Goal: Transaction & Acquisition: Book appointment/travel/reservation

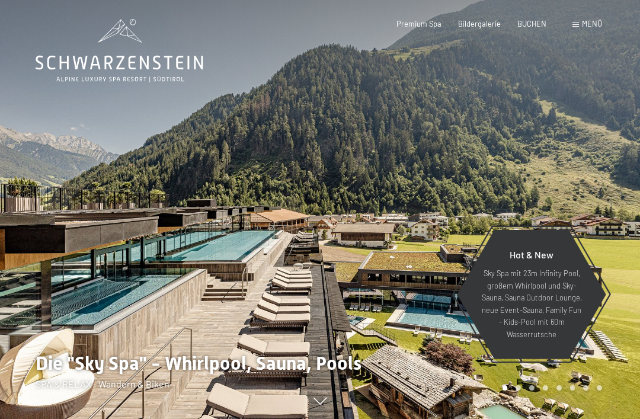
click at [536, 24] on span "BUCHEN" at bounding box center [531, 23] width 29 height 9
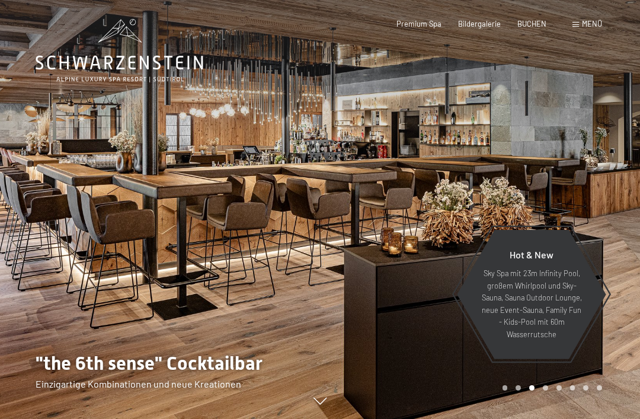
click at [536, 23] on span "BUCHEN" at bounding box center [531, 23] width 29 height 9
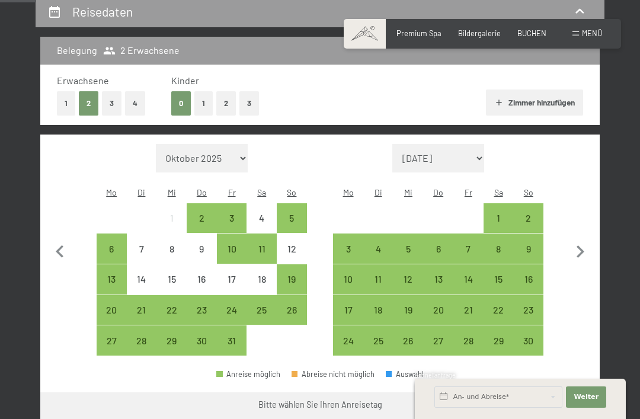
scroll to position [234, 0]
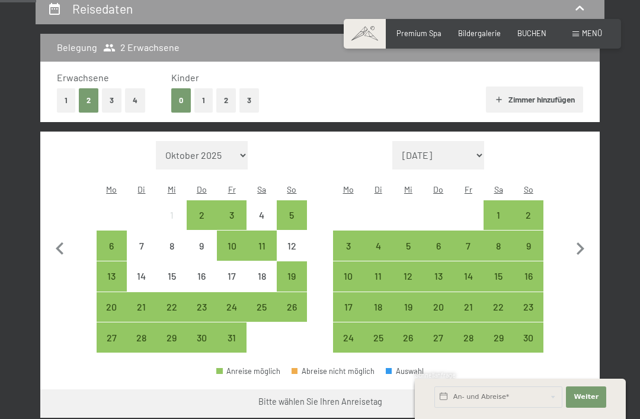
click at [581, 242] on icon "button" at bounding box center [581, 248] width 8 height 12
select select "[DATE]"
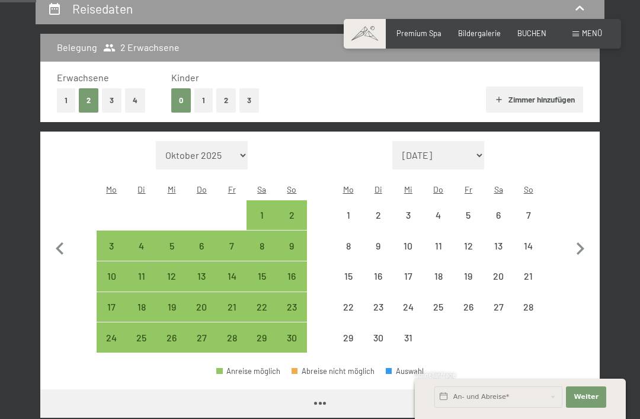
click at [581, 242] on icon "button" at bounding box center [581, 248] width 8 height 12
click at [577, 238] on icon "button" at bounding box center [580, 248] width 25 height 25
select select "[DATE]"
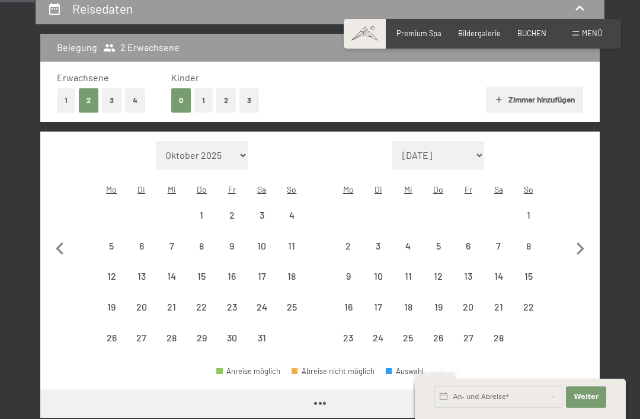
click at [577, 237] on icon "button" at bounding box center [580, 248] width 25 height 25
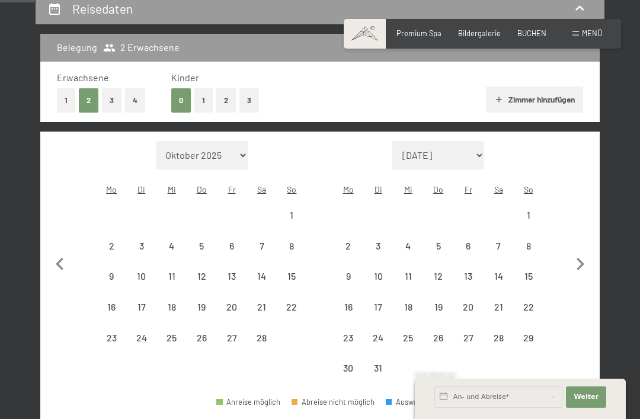
click at [575, 240] on button "button" at bounding box center [580, 262] width 25 height 243
select select "[DATE]"
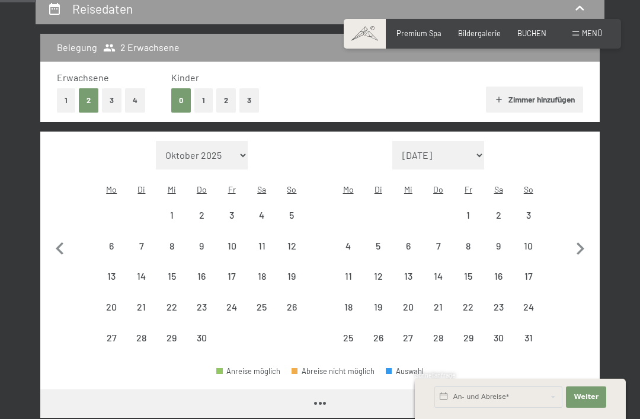
select select "[DATE]"
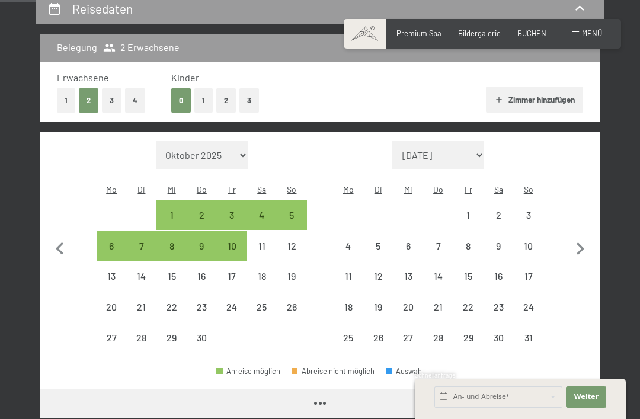
click at [579, 241] on icon "button" at bounding box center [580, 248] width 25 height 25
select select "[DATE]"
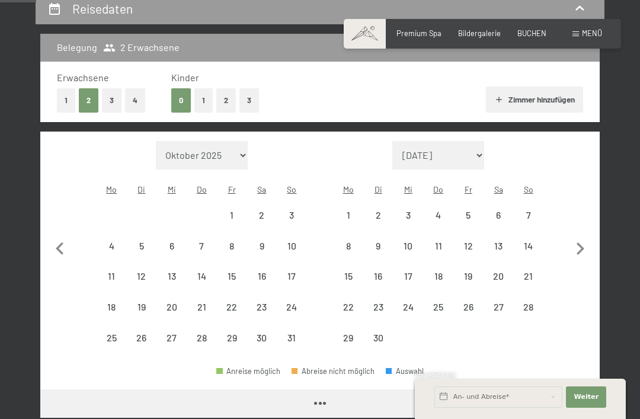
select select "[DATE]"
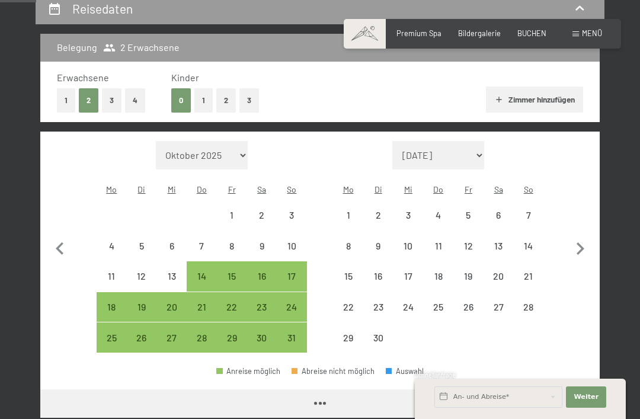
select select "[DATE]"
click at [583, 238] on icon "button" at bounding box center [580, 248] width 25 height 25
select select "[DATE]"
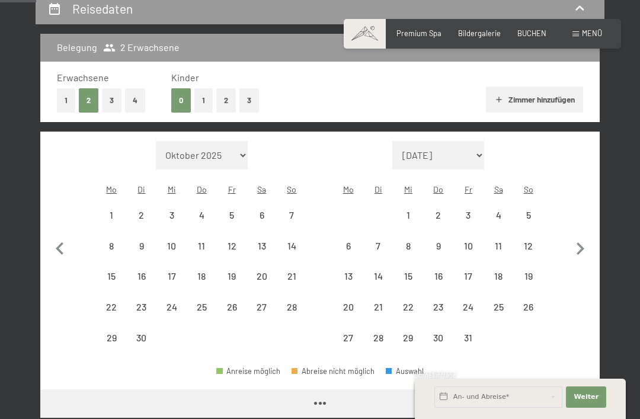
click at [584, 236] on icon "button" at bounding box center [580, 248] width 25 height 25
select select "[DATE]"
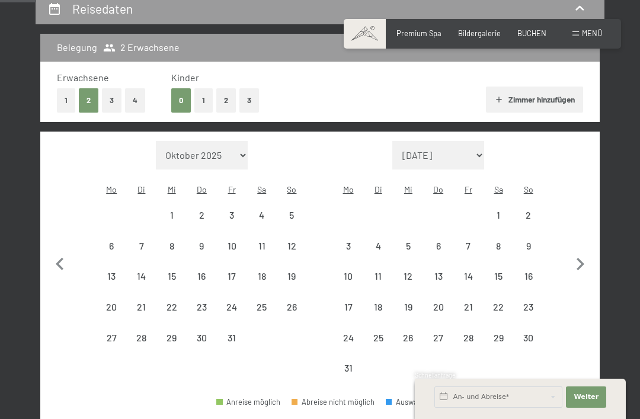
select select "[DATE]"
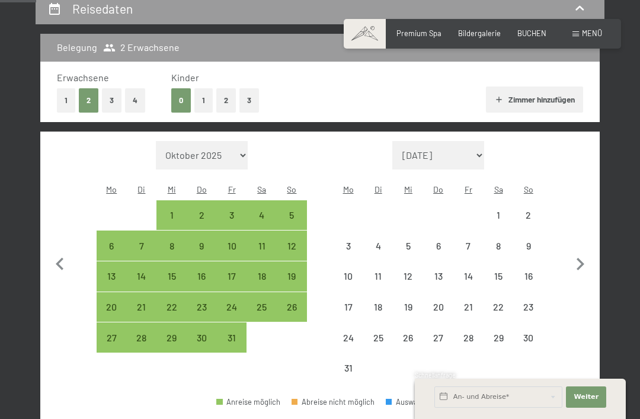
select select "[DATE]"
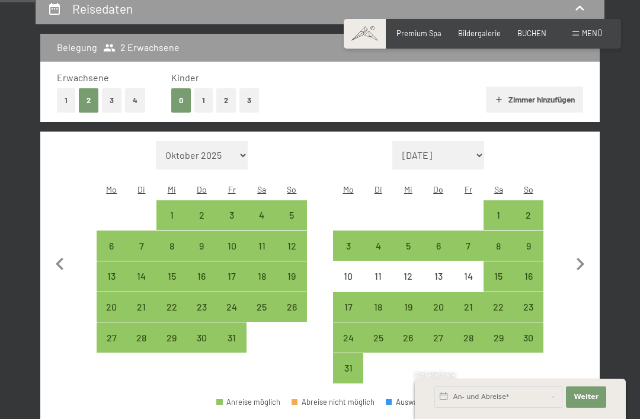
click at [532, 210] on div "2" at bounding box center [528, 224] width 28 height 28
select select "[DATE]"
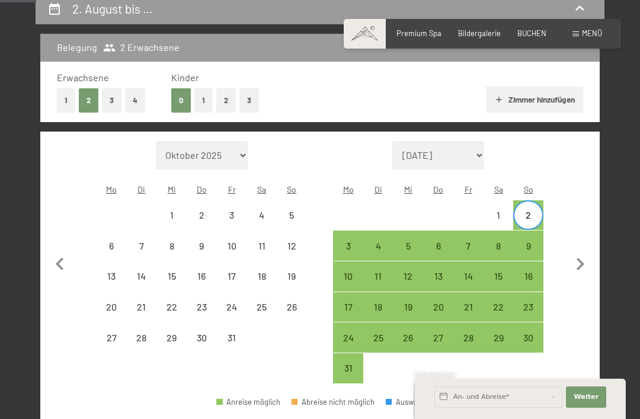
click at [470, 271] on div "14" at bounding box center [469, 285] width 28 height 28
select select "[DATE]"
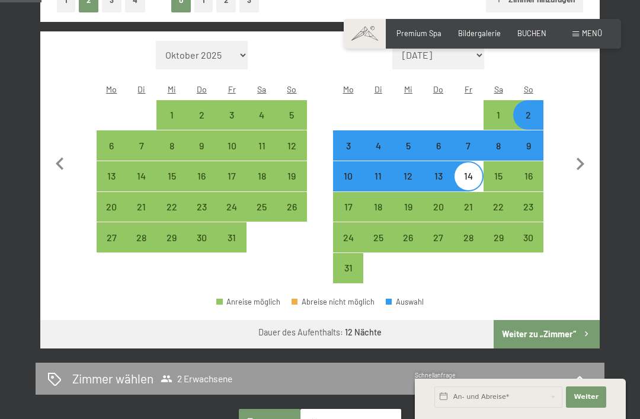
click at [570, 320] on button "Weiter zu „Zimmer“" at bounding box center [547, 334] width 106 height 28
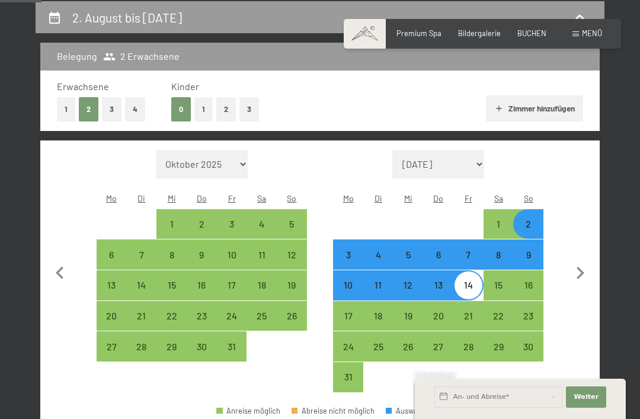
select select "[DATE]"
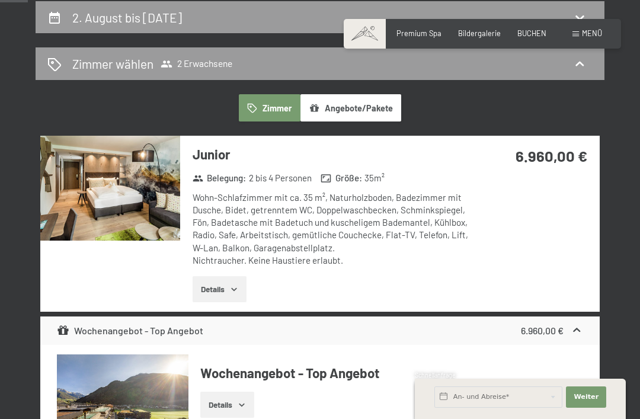
click at [231, 284] on icon "button" at bounding box center [233, 288] width 9 height 9
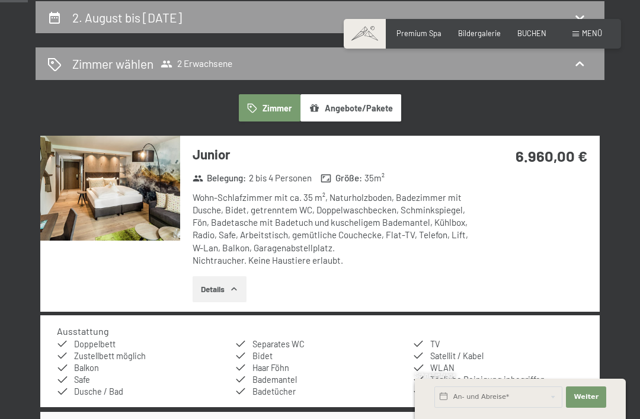
click at [138, 197] on img at bounding box center [110, 188] width 140 height 105
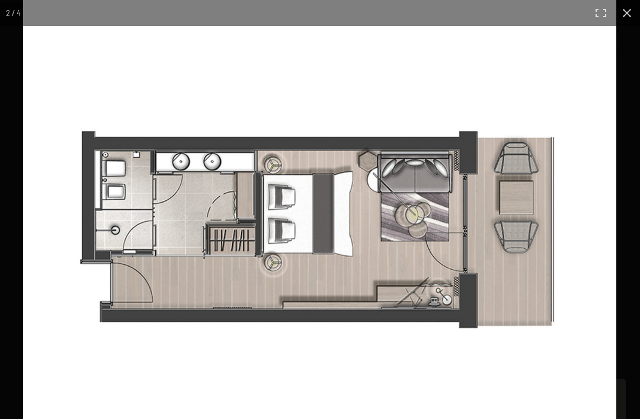
click at [521, 367] on div "2 / 4" at bounding box center [320, 209] width 640 height 419
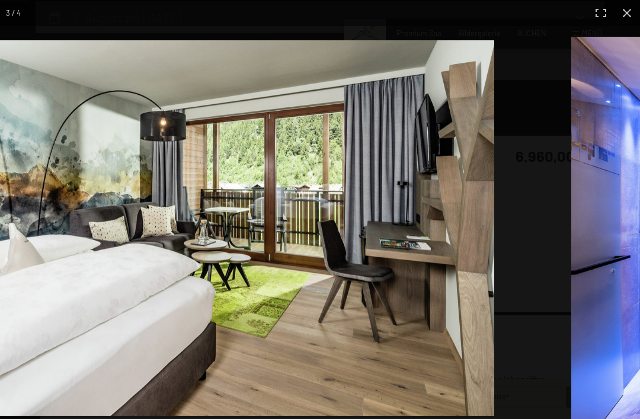
click at [544, 331] on div "3 / 4" at bounding box center [320, 209] width 640 height 419
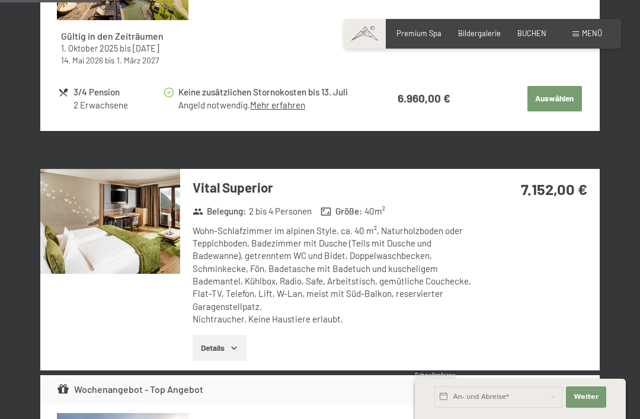
scroll to position [754, 0]
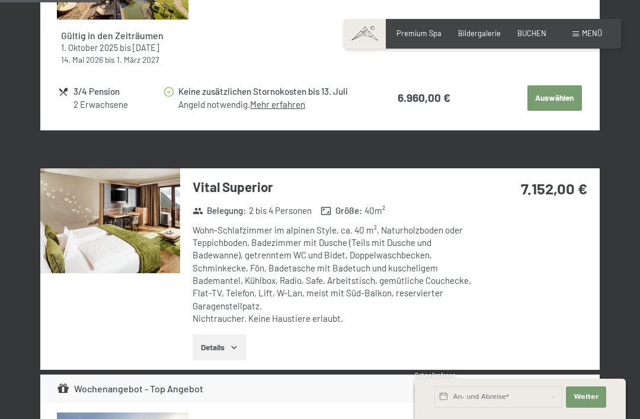
click at [146, 229] on img at bounding box center [110, 220] width 140 height 105
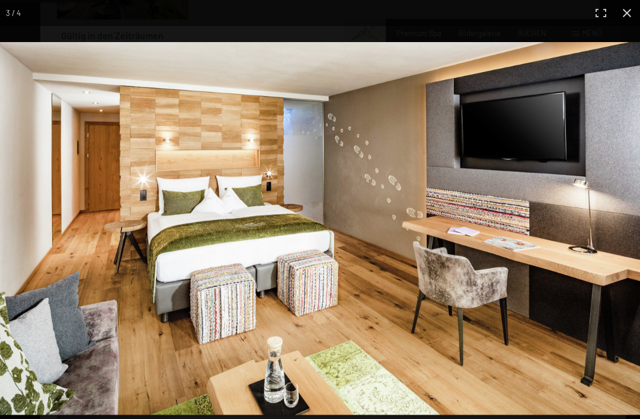
click at [575, 360] on img at bounding box center [320, 228] width 640 height 373
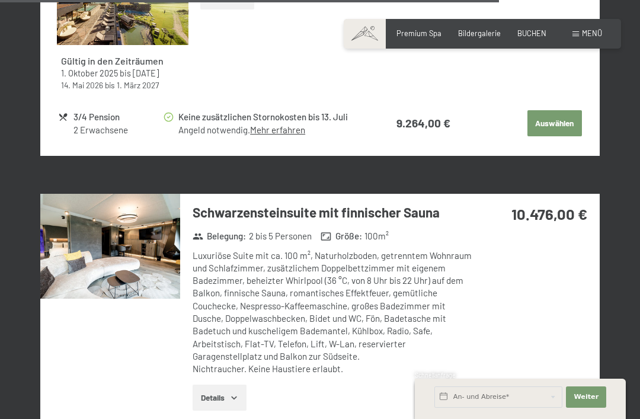
scroll to position [3781, 0]
click at [235, 394] on icon "button" at bounding box center [233, 398] width 9 height 9
click at [157, 233] on img at bounding box center [110, 246] width 140 height 105
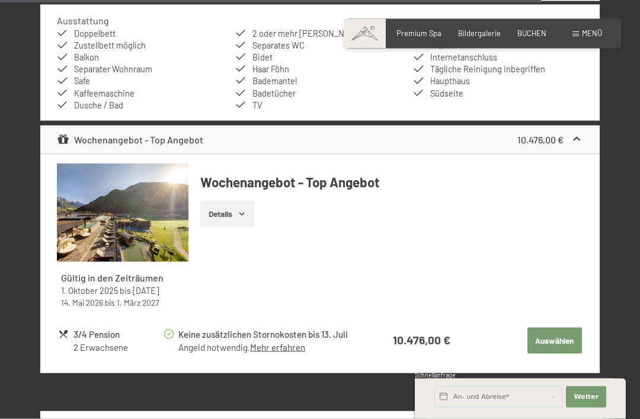
scroll to position [4202, 0]
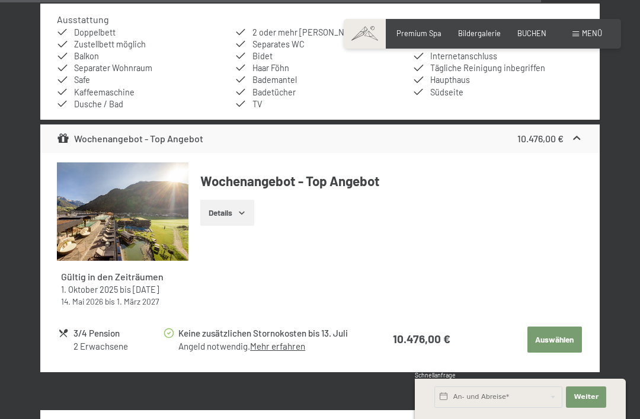
click at [560, 327] on button "Auswählen" at bounding box center [554, 340] width 55 height 26
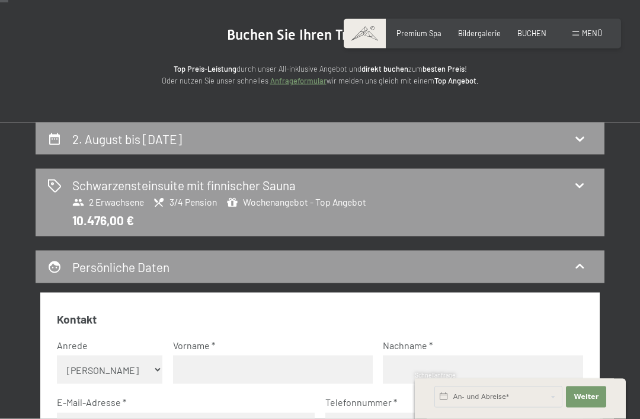
scroll to position [0, 0]
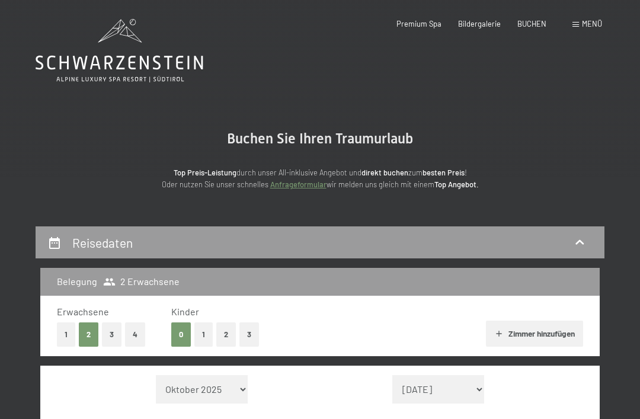
click at [141, 334] on button "4" at bounding box center [135, 334] width 20 height 24
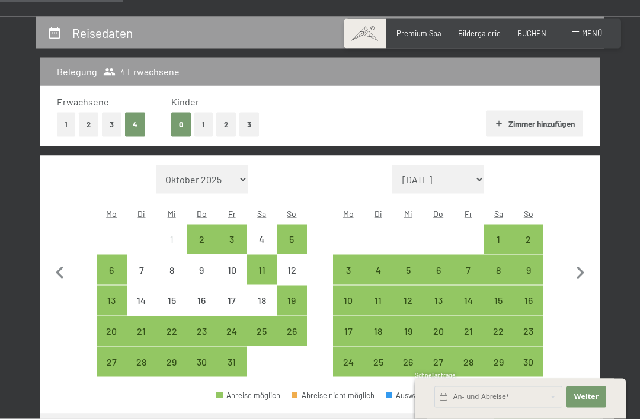
scroll to position [215, 0]
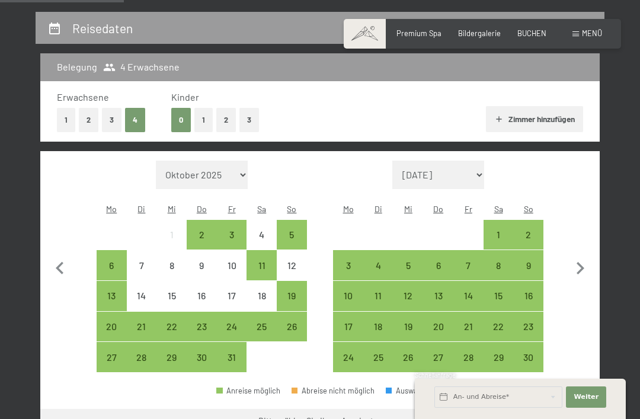
click at [584, 257] on icon "button" at bounding box center [580, 268] width 25 height 25
select select "[DATE]"
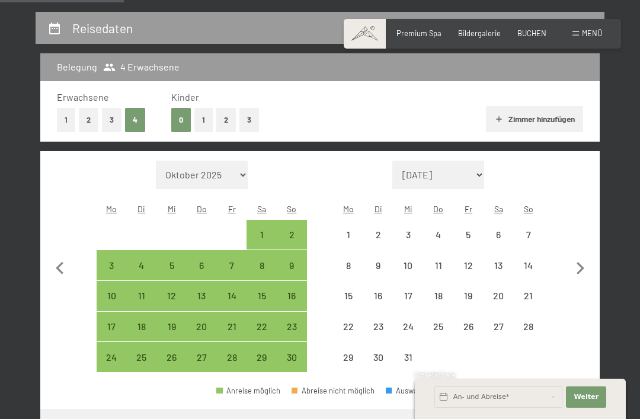
click at [584, 257] on icon "button" at bounding box center [580, 268] width 25 height 25
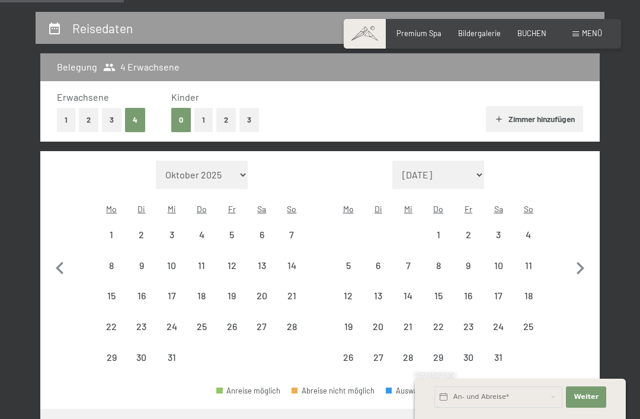
click at [586, 257] on icon "button" at bounding box center [580, 268] width 25 height 25
select select "[DATE]"
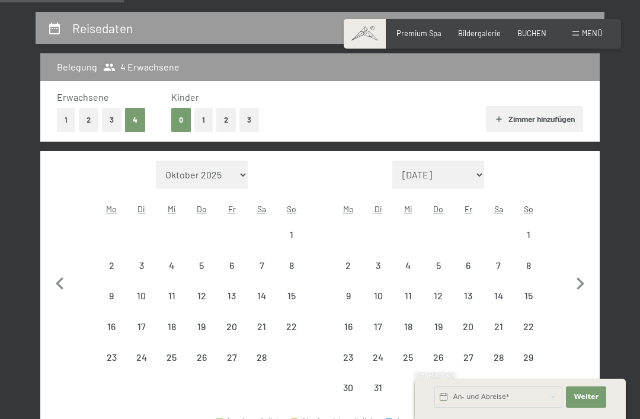
click at [587, 258] on button "button" at bounding box center [580, 282] width 25 height 243
click at [587, 257] on button "button" at bounding box center [580, 282] width 25 height 243
select select "[DATE]"
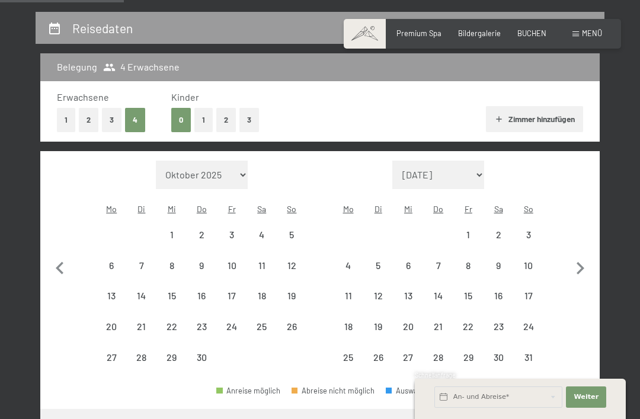
click at [587, 260] on icon "button" at bounding box center [580, 268] width 25 height 25
select select "[DATE]"
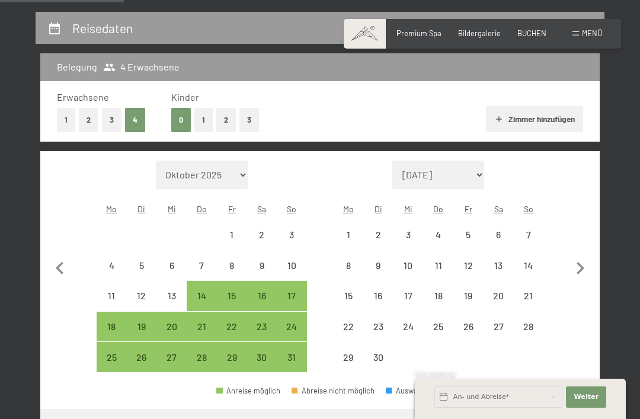
select select "[DATE]"
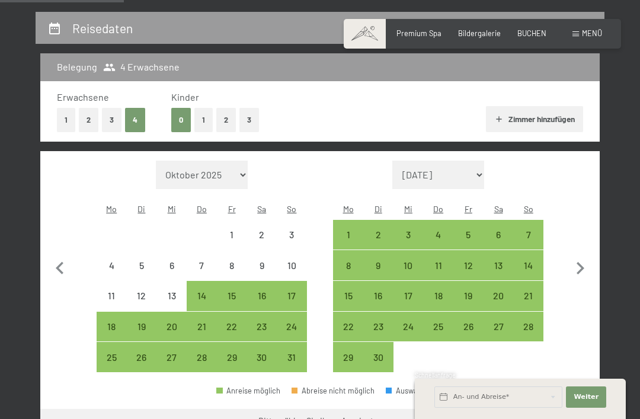
click at [583, 258] on icon "button" at bounding box center [580, 268] width 25 height 25
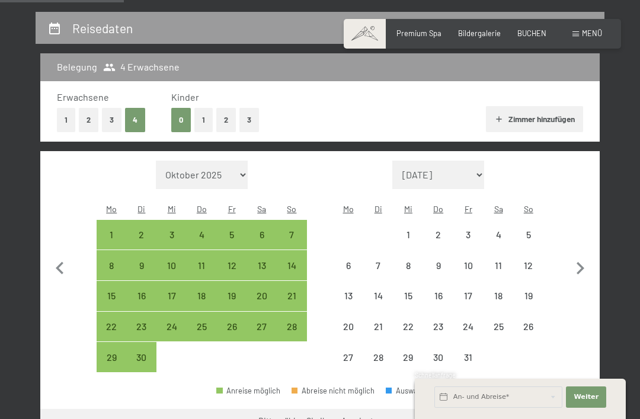
select select "[DATE]"
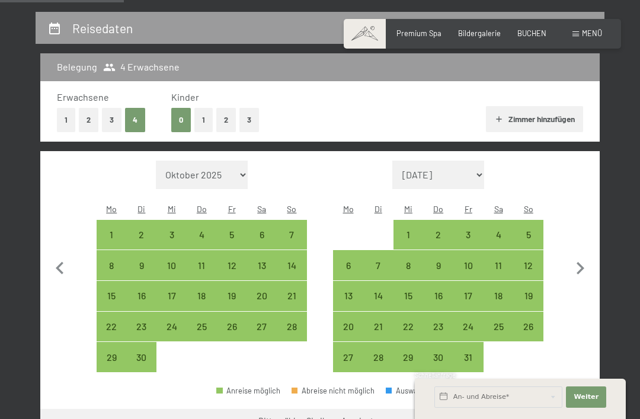
click at [581, 262] on icon "button" at bounding box center [581, 268] width 8 height 12
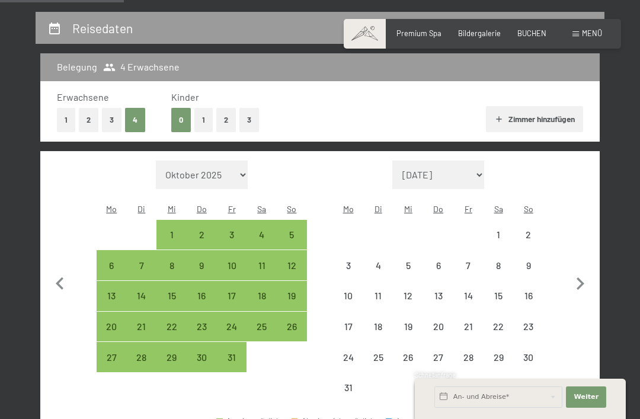
select select "[DATE]"
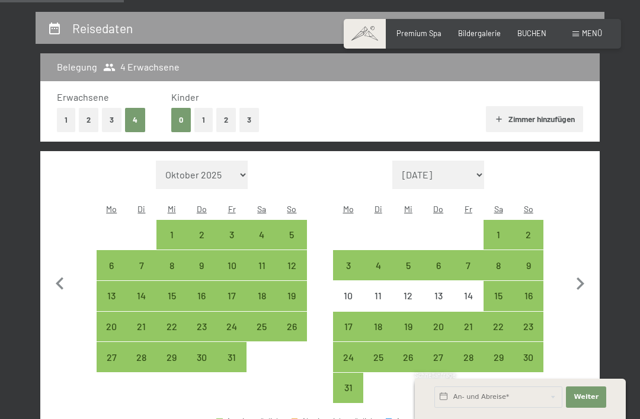
click at [530, 230] on div "2" at bounding box center [528, 244] width 28 height 28
select select "[DATE]"
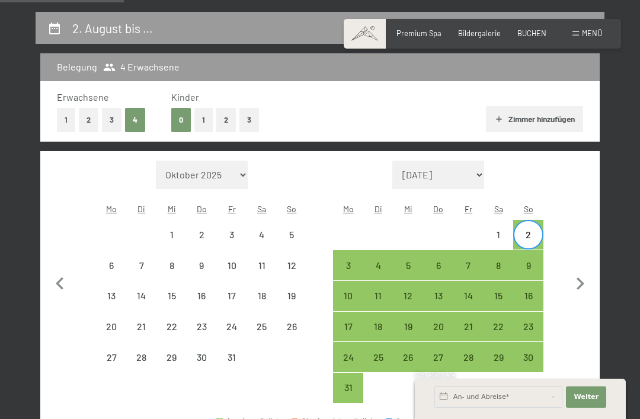
click at [471, 291] on div "14" at bounding box center [469, 305] width 28 height 28
select select "[DATE]"
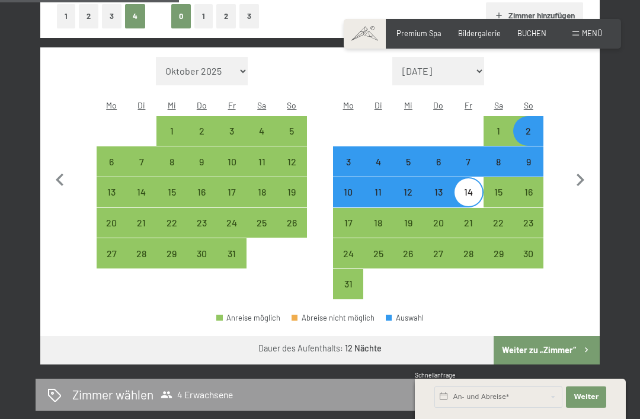
click at [565, 336] on button "Weiter zu „Zimmer“" at bounding box center [547, 350] width 106 height 28
select select "[DATE]"
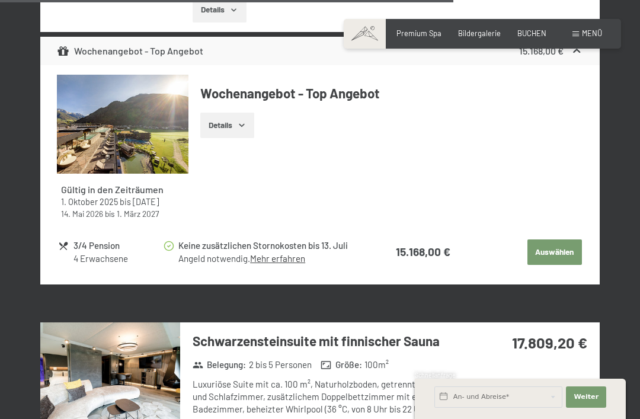
scroll to position [3014, 0]
